Goal: Browse casually

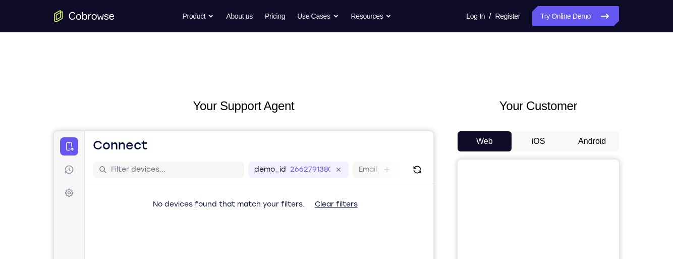
click at [607, 138] on button "Android" at bounding box center [592, 141] width 54 height 20
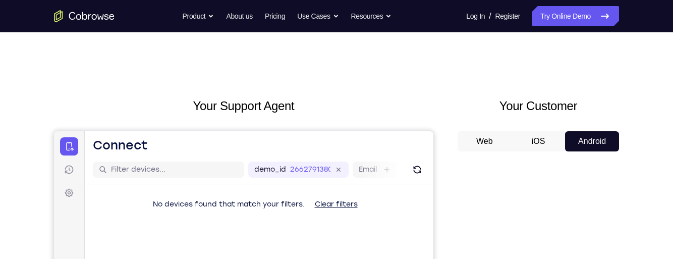
click at [597, 148] on button "Android" at bounding box center [592, 141] width 54 height 20
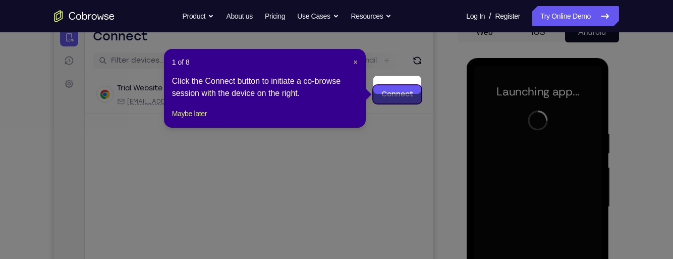
scroll to position [108, 0]
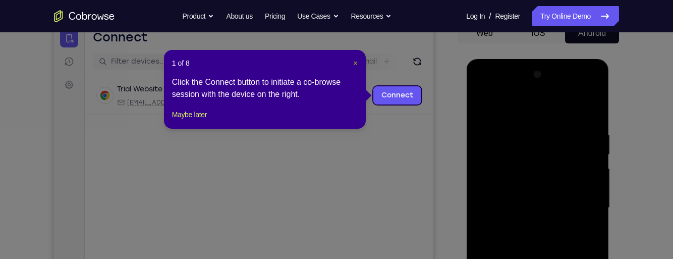
click at [355, 63] on span "×" at bounding box center [356, 63] width 4 height 8
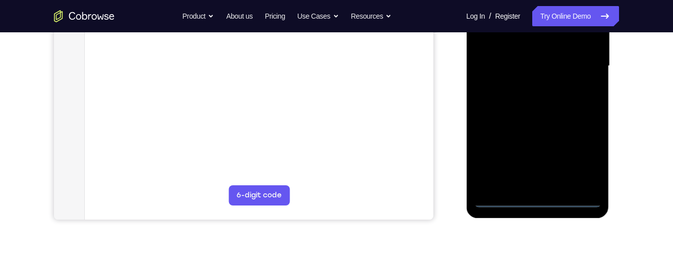
scroll to position [256, 0]
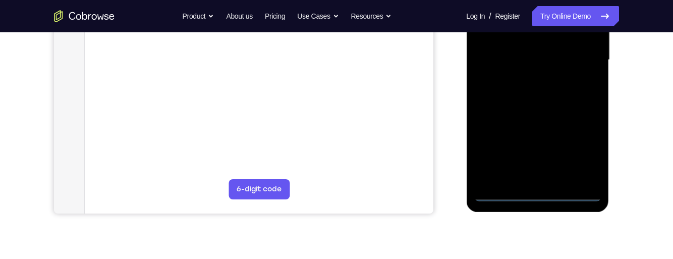
click at [540, 198] on div at bounding box center [537, 60] width 127 height 283
click at [540, 188] on div at bounding box center [537, 60] width 127 height 283
click at [586, 155] on div at bounding box center [537, 60] width 127 height 283
click at [580, 150] on div at bounding box center [537, 60] width 127 height 283
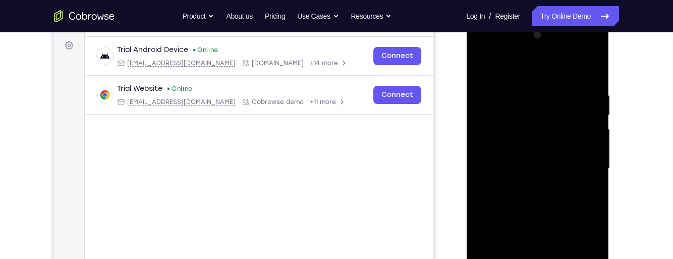
scroll to position [142, 0]
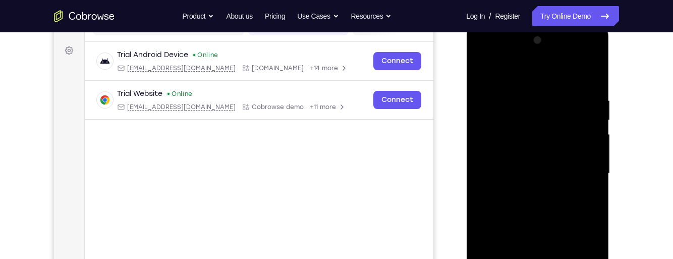
click at [503, 55] on div at bounding box center [537, 173] width 127 height 283
click at [580, 171] on div at bounding box center [537, 173] width 127 height 283
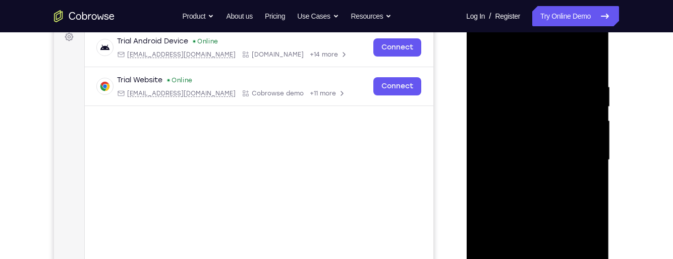
scroll to position [158, 0]
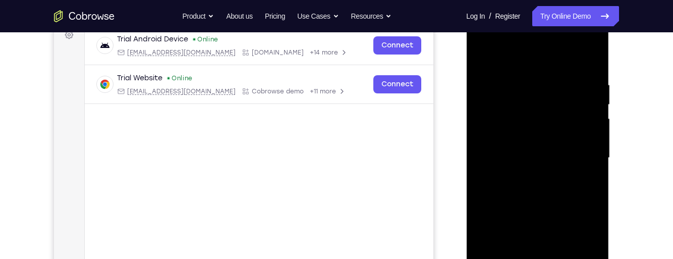
click at [530, 178] on div at bounding box center [537, 158] width 127 height 283
click at [567, 154] on div at bounding box center [537, 158] width 127 height 283
click at [541, 138] on div at bounding box center [537, 158] width 127 height 283
click at [573, 159] on div at bounding box center [537, 158] width 127 height 283
click at [562, 194] on div at bounding box center [537, 158] width 127 height 283
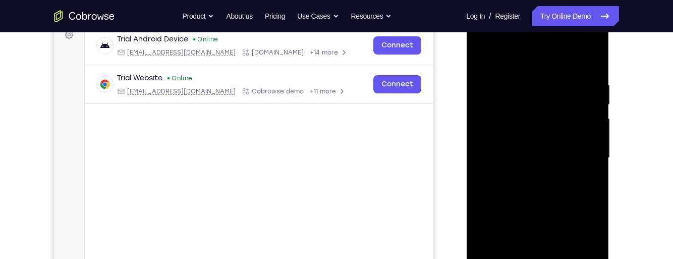
click at [564, 187] on div at bounding box center [537, 158] width 127 height 283
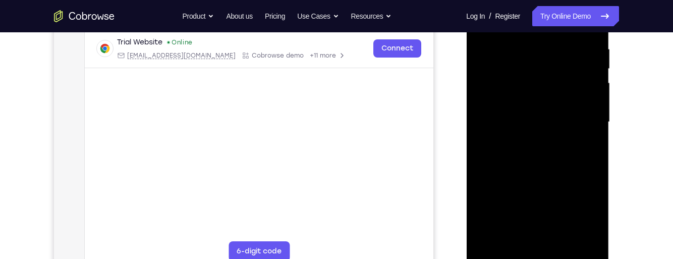
scroll to position [200, 0]
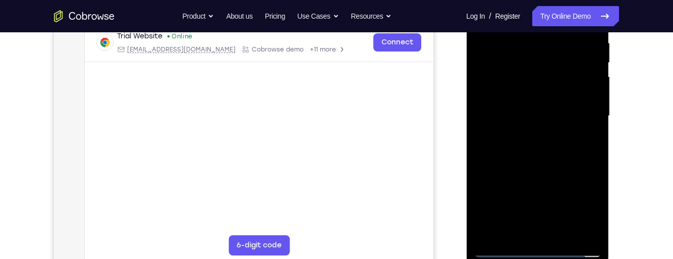
click at [567, 157] on div at bounding box center [537, 116] width 127 height 283
click at [540, 197] on div at bounding box center [537, 116] width 127 height 283
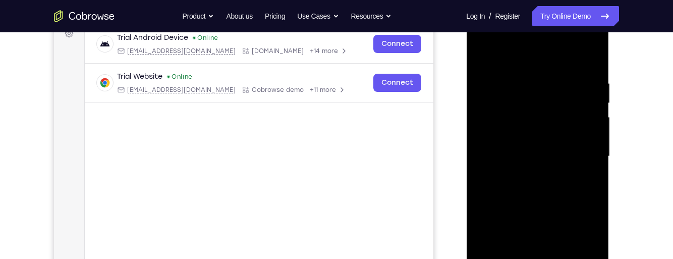
scroll to position [156, 0]
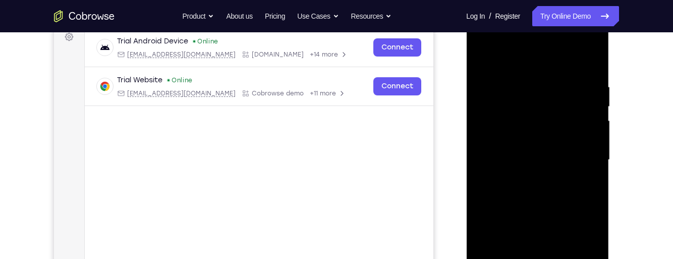
click at [598, 119] on div at bounding box center [537, 160] width 127 height 283
click at [593, 143] on div at bounding box center [537, 160] width 127 height 283
click at [491, 211] on div at bounding box center [537, 160] width 127 height 283
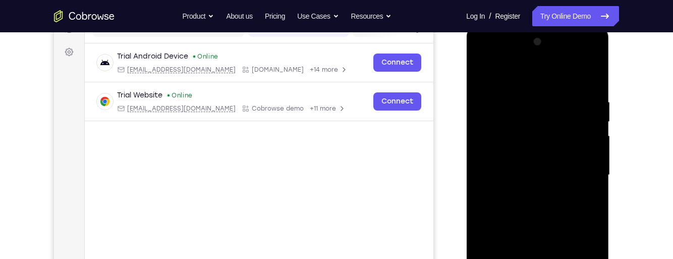
scroll to position [132, 0]
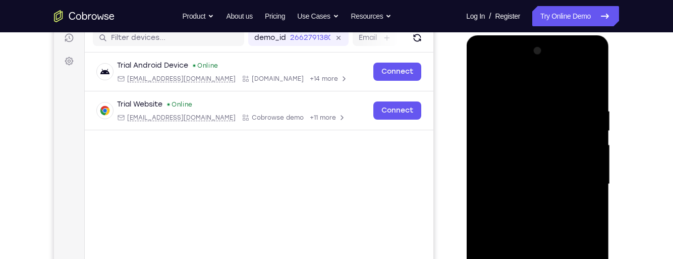
click at [500, 129] on div at bounding box center [537, 184] width 127 height 283
click at [483, 83] on div at bounding box center [537, 184] width 127 height 283
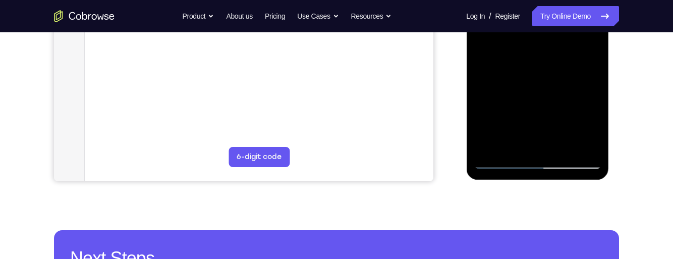
scroll to position [289, 0]
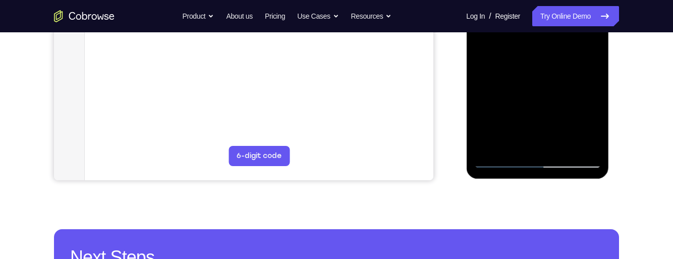
click at [565, 144] on div at bounding box center [537, 26] width 127 height 283
click at [569, 82] on div at bounding box center [537, 26] width 127 height 283
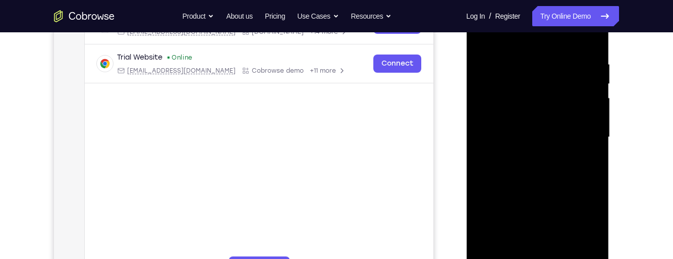
scroll to position [178, 0]
click at [485, 39] on div at bounding box center [537, 138] width 127 height 283
click at [486, 36] on div at bounding box center [537, 138] width 127 height 283
click at [484, 30] on nav "Go back Powerful, Flexible and Trustworthy. Avoid all extra friction for both A…" at bounding box center [336, 16] width 673 height 32
click at [484, 33] on div at bounding box center [537, 138] width 127 height 283
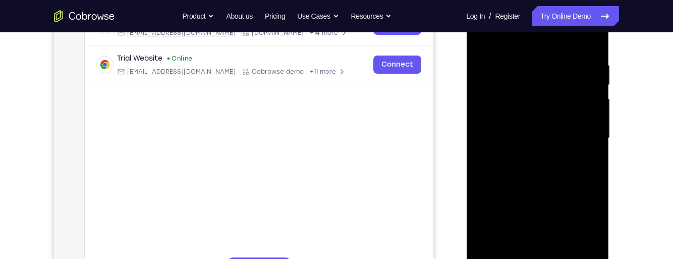
click at [562, 77] on div at bounding box center [537, 138] width 127 height 283
click at [556, 49] on div at bounding box center [537, 138] width 127 height 283
click at [555, 46] on div at bounding box center [537, 138] width 127 height 283
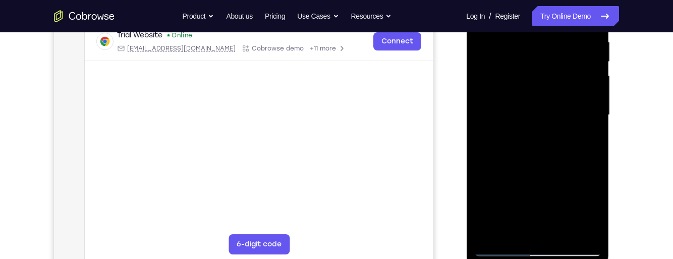
scroll to position [201, 0]
click at [587, 64] on div at bounding box center [537, 114] width 127 height 283
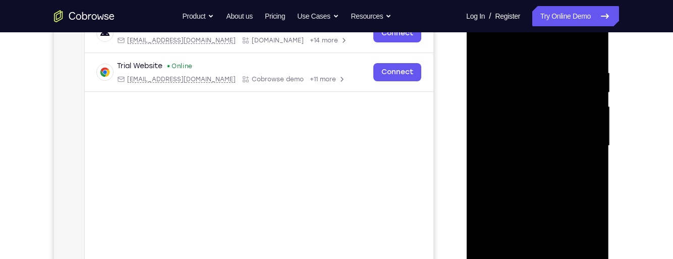
scroll to position [170, 0]
click at [585, 97] on div at bounding box center [537, 146] width 127 height 283
click at [588, 127] on div at bounding box center [537, 146] width 127 height 283
click at [585, 109] on div at bounding box center [537, 146] width 127 height 283
click at [597, 100] on div at bounding box center [537, 146] width 127 height 283
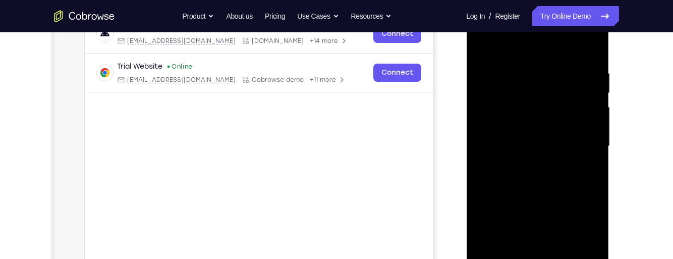
click at [591, 93] on div at bounding box center [537, 146] width 127 height 283
click at [591, 90] on div at bounding box center [537, 146] width 127 height 283
click at [595, 94] on div at bounding box center [537, 146] width 127 height 283
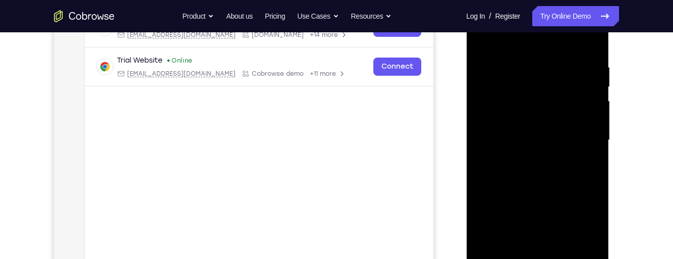
scroll to position [176, 0]
click at [478, 136] on div at bounding box center [537, 139] width 127 height 283
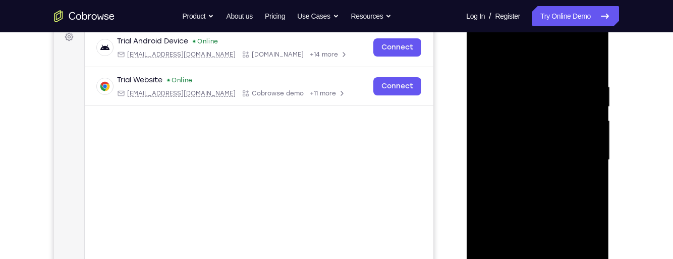
scroll to position [155, 0]
click at [584, 140] on div at bounding box center [537, 160] width 127 height 283
click at [588, 137] on div at bounding box center [537, 160] width 127 height 283
click at [589, 139] on div at bounding box center [537, 160] width 127 height 283
click at [589, 132] on div at bounding box center [537, 160] width 127 height 283
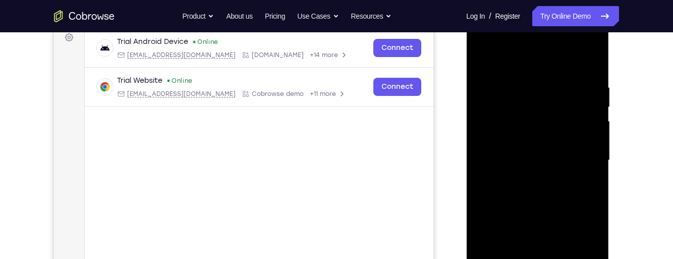
click at [580, 137] on div at bounding box center [537, 160] width 127 height 283
click at [579, 141] on div at bounding box center [537, 160] width 127 height 283
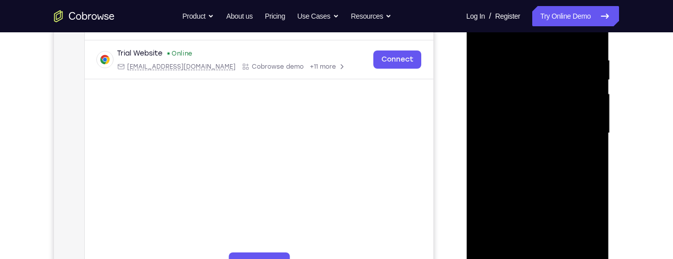
scroll to position [184, 0]
click at [581, 143] on div at bounding box center [537, 131] width 127 height 283
click at [584, 137] on div at bounding box center [537, 131] width 127 height 283
click at [588, 145] on div at bounding box center [537, 131] width 127 height 283
click at [578, 144] on div at bounding box center [537, 131] width 127 height 283
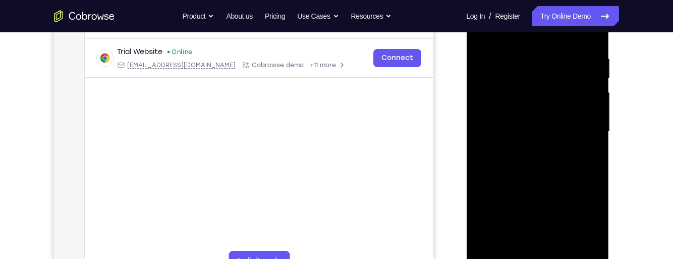
click at [577, 139] on div at bounding box center [537, 131] width 127 height 283
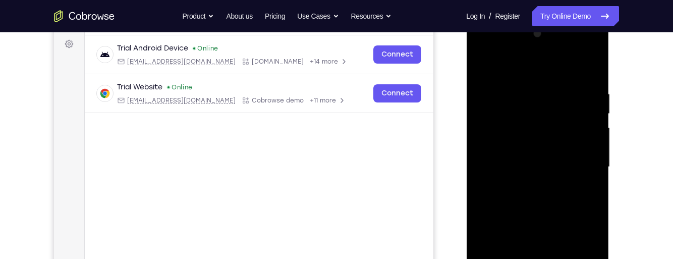
scroll to position [148, 0]
click at [501, 160] on div at bounding box center [537, 167] width 127 height 283
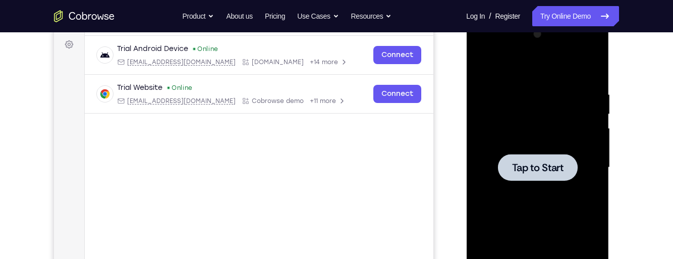
scroll to position [0, 0]
